Goal: Consume media (video, audio)

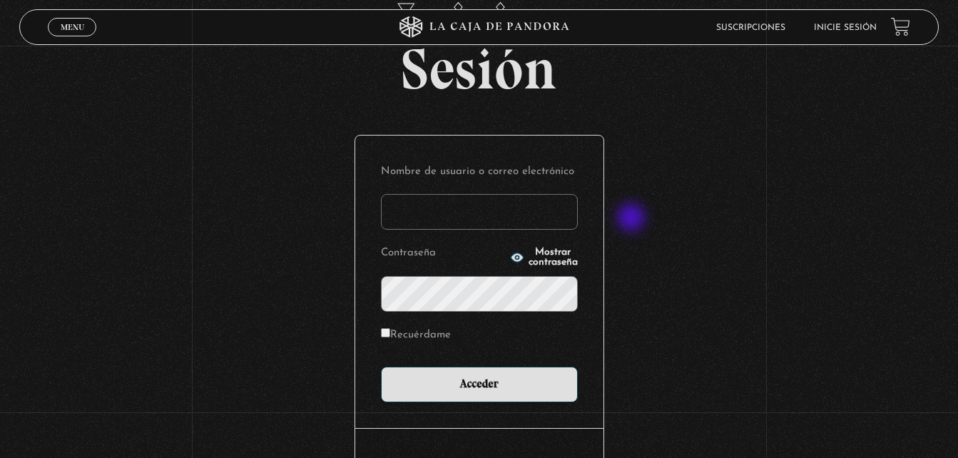
scroll to position [169, 0]
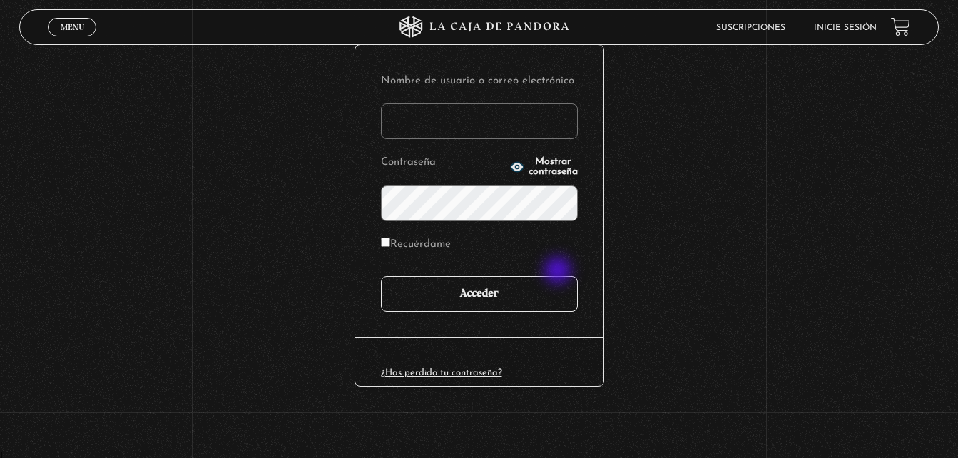
type input "epaniagua07@hotmail.com"
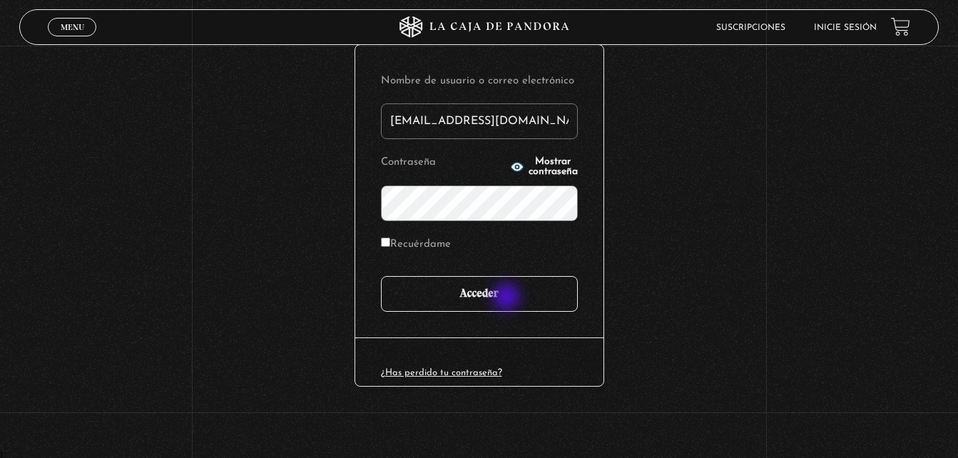
click at [508, 298] on input "Acceder" at bounding box center [479, 294] width 197 height 36
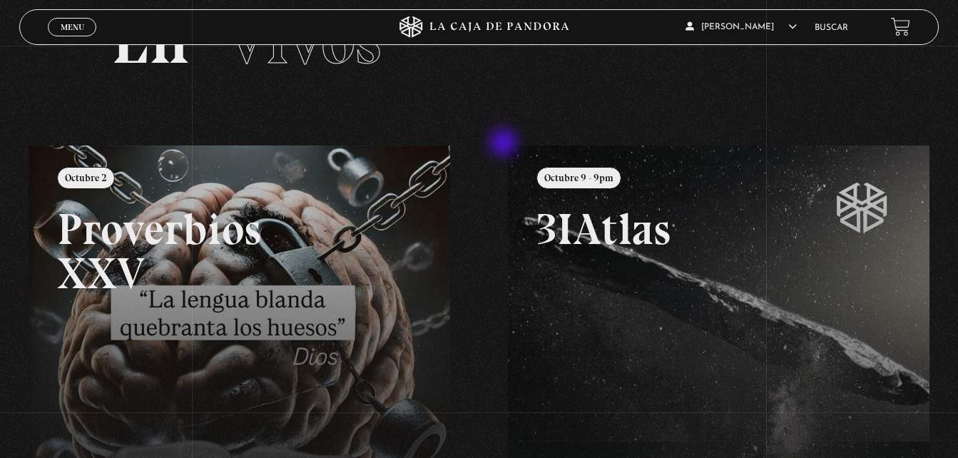
scroll to position [143, 0]
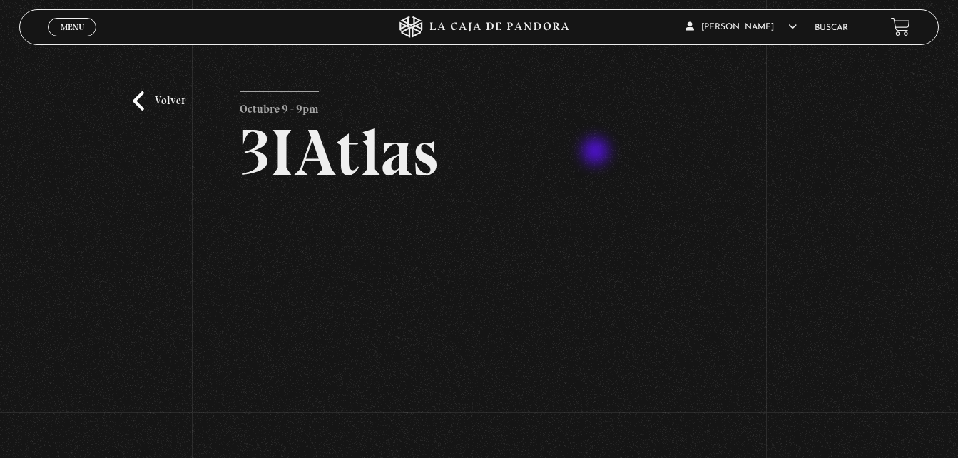
click at [590, 138] on h2 "3IAtlas" at bounding box center [479, 153] width 478 height 66
